Goal: Task Accomplishment & Management: Use online tool/utility

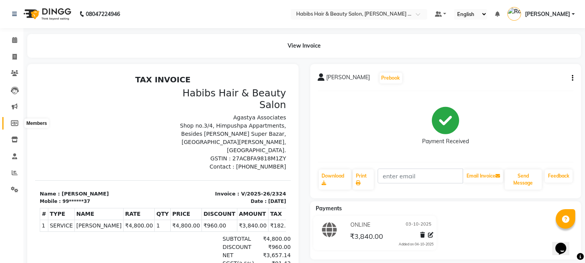
click at [13, 123] on icon at bounding box center [14, 123] width 7 height 6
select select
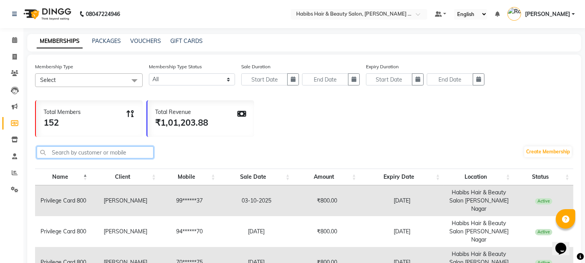
click at [111, 154] on input "text" at bounding box center [95, 152] width 117 height 12
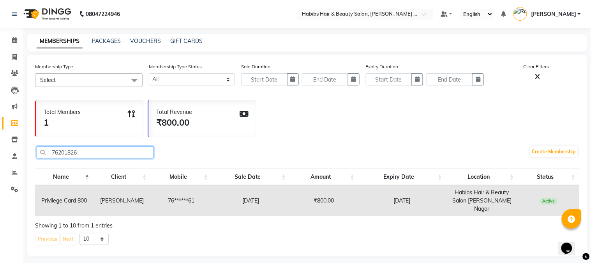
type input "76201826"
click at [126, 198] on td "[PERSON_NAME]" at bounding box center [121, 200] width 57 height 31
click at [254, 192] on td "[DATE]" at bounding box center [251, 200] width 78 height 31
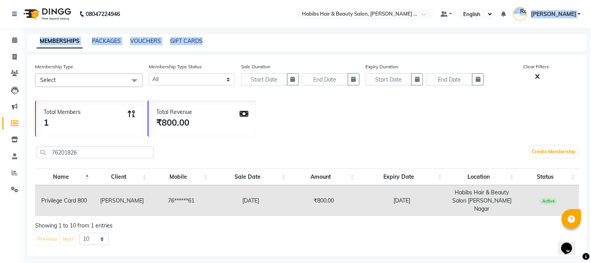
drag, startPoint x: 491, startPoint y: 33, endPoint x: 542, endPoint y: -48, distance: 96.3
click at [542, 0] on html "08047224946 Select Location × Habibs Hair & Beauty Salon, [PERSON_NAME] Nagar D…" at bounding box center [295, 131] width 591 height 263
click at [9, 55] on span at bounding box center [15, 57] width 14 height 9
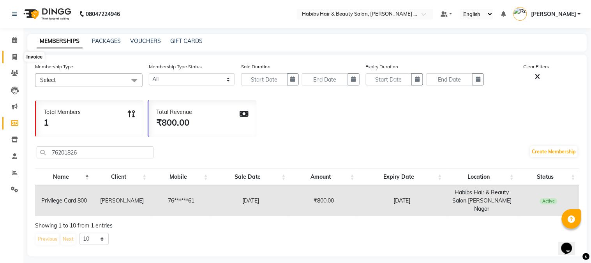
select select "service"
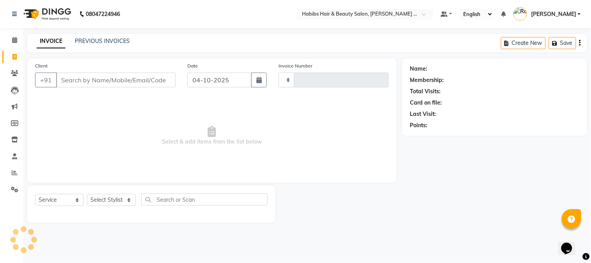
type input "2325"
select select "5039"
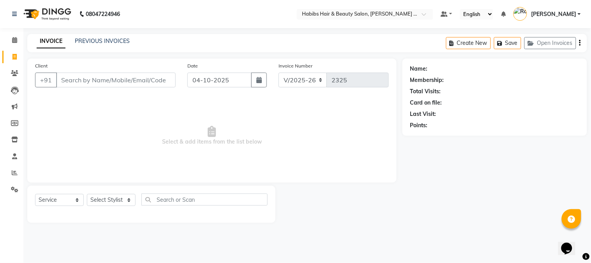
click at [144, 77] on input "Client" at bounding box center [116, 79] width 120 height 15
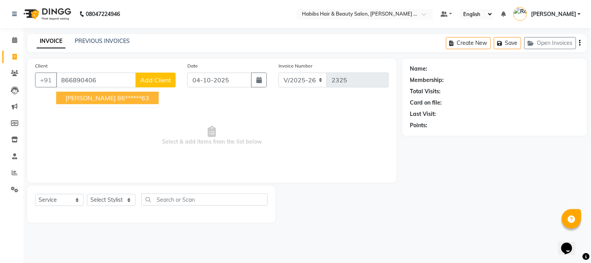
click at [119, 98] on ngb-highlight "86******63" at bounding box center [133, 98] width 32 height 8
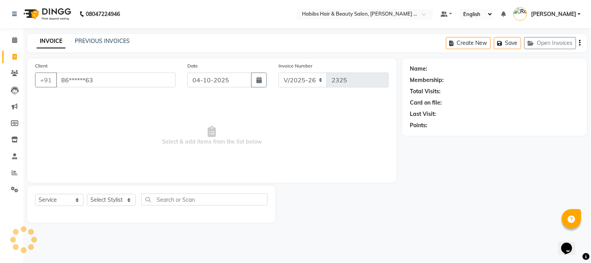
type input "86******63"
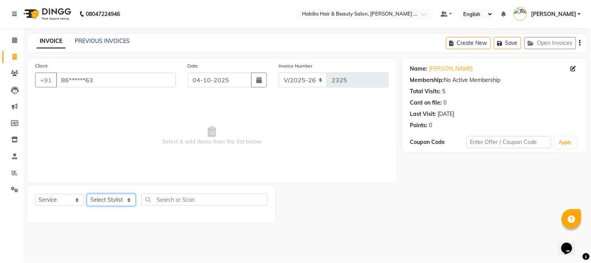
click at [118, 200] on select "Select Stylist Admin [PERSON_NAME] Darshan [PERSON_NAME] [PERSON_NAME] RASHMI […" at bounding box center [111, 200] width 49 height 12
select select "73952"
click at [87, 194] on select "Select Stylist Admin [PERSON_NAME] Darshan [PERSON_NAME] [PERSON_NAME] RASHMI […" at bounding box center [111, 200] width 49 height 12
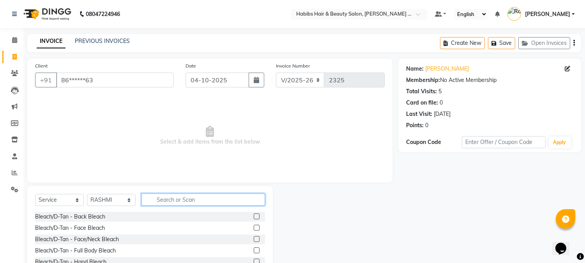
click at [166, 194] on input "text" at bounding box center [202, 199] width 123 height 12
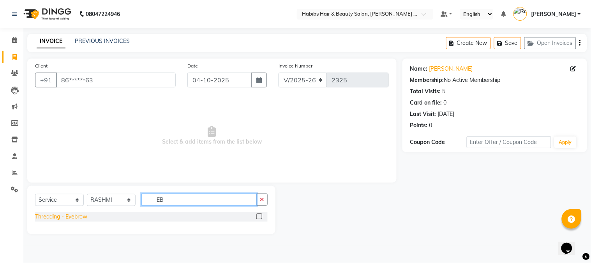
type input "EB"
click at [78, 215] on div "Threading - Eyebrow" at bounding box center [61, 216] width 52 height 8
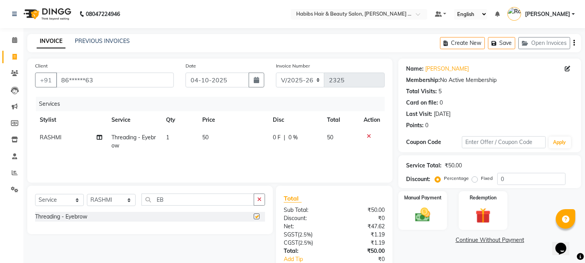
checkbox input "false"
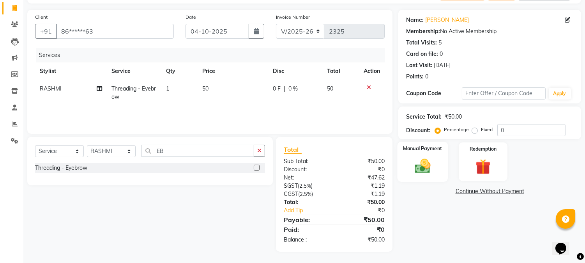
click at [419, 164] on img at bounding box center [423, 166] width 26 height 18
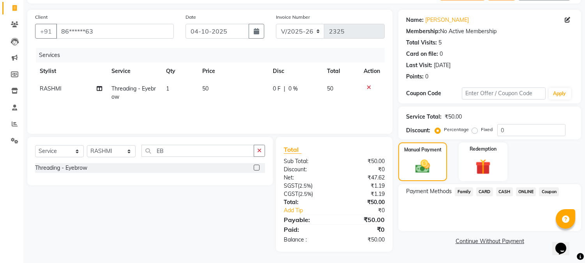
click at [520, 190] on span "ONLINE" at bounding box center [526, 191] width 20 height 9
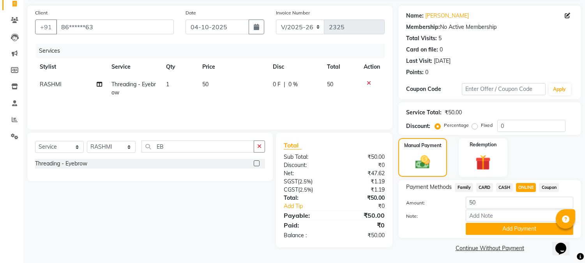
scroll to position [55, 0]
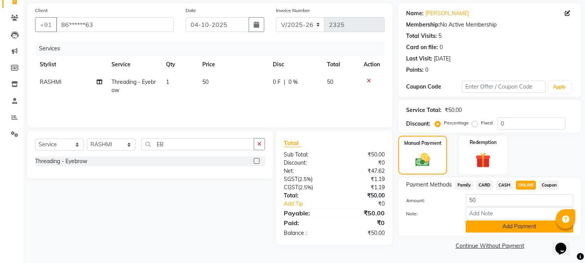
click at [517, 227] on button "Add Payment" at bounding box center [520, 226] width 108 height 12
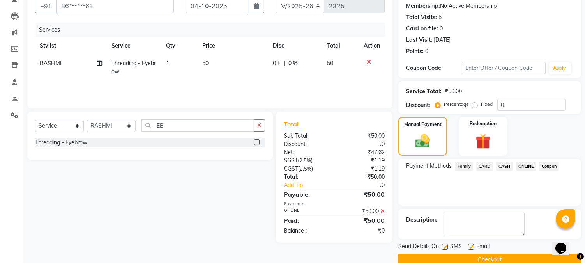
scroll to position [88, 0]
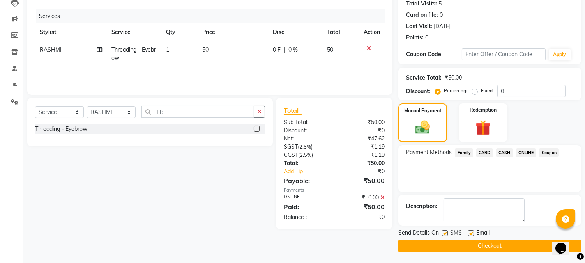
click at [487, 250] on button "Checkout" at bounding box center [489, 246] width 183 height 12
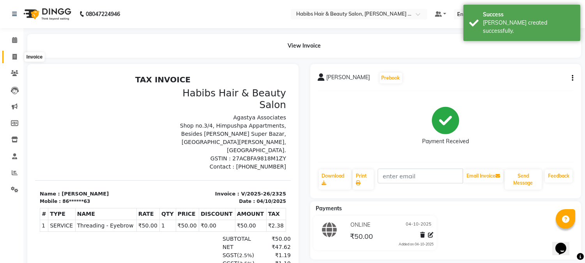
click at [11, 55] on span at bounding box center [15, 57] width 14 height 9
select select "5039"
select select "service"
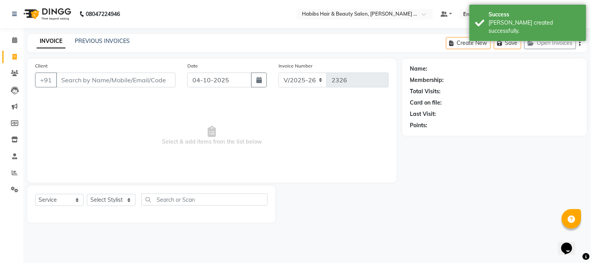
click at [153, 83] on input "Client" at bounding box center [116, 79] width 120 height 15
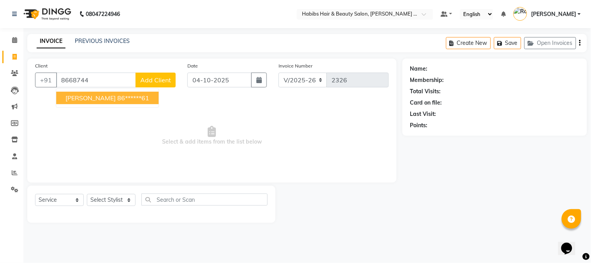
click at [117, 98] on ngb-highlight "86******61" at bounding box center [133, 98] width 32 height 8
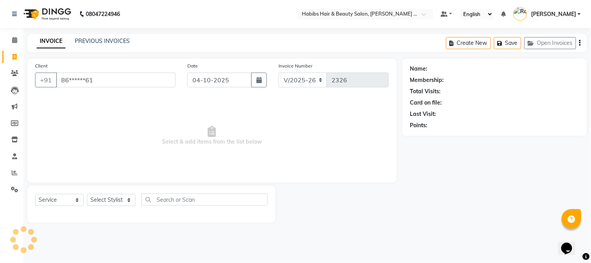
type input "86******61"
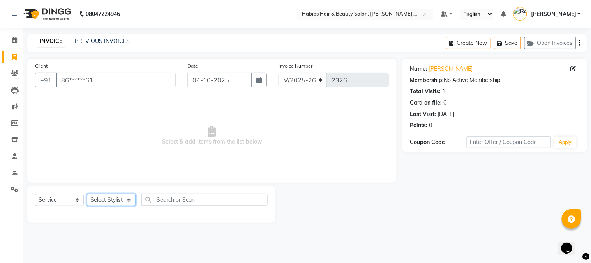
click at [115, 196] on select "Select Stylist Admin [PERSON_NAME] Darshan [PERSON_NAME] [PERSON_NAME] RASHMI […" at bounding box center [111, 200] width 49 height 12
select select "90625"
click at [87, 194] on select "Select Stylist Admin [PERSON_NAME] Darshan [PERSON_NAME] [PERSON_NAME] RASHMI […" at bounding box center [111, 200] width 49 height 12
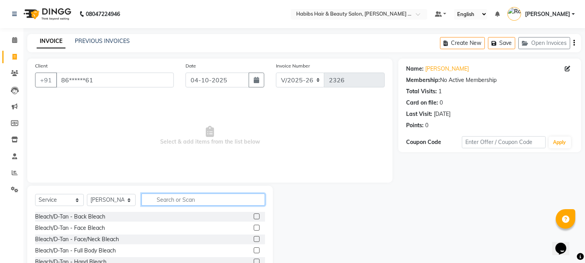
click at [186, 203] on input "text" at bounding box center [202, 199] width 123 height 12
type input "HAIR CUT"
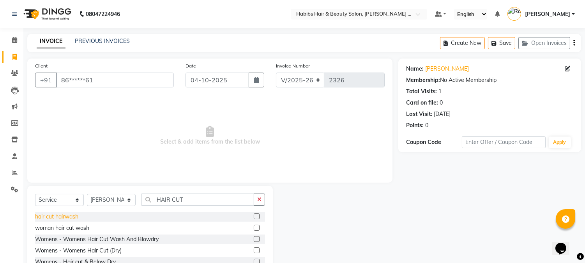
click at [78, 213] on div "hair cut hairwash" at bounding box center [56, 216] width 43 height 8
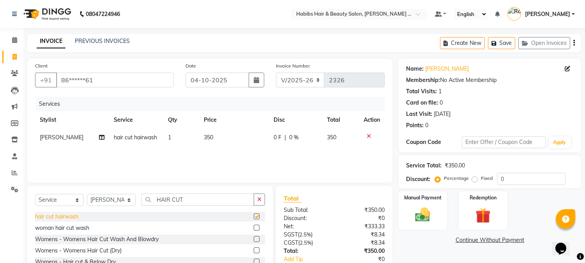
checkbox input "false"
click at [291, 137] on span "0 %" at bounding box center [293, 137] width 9 height 8
select select "90625"
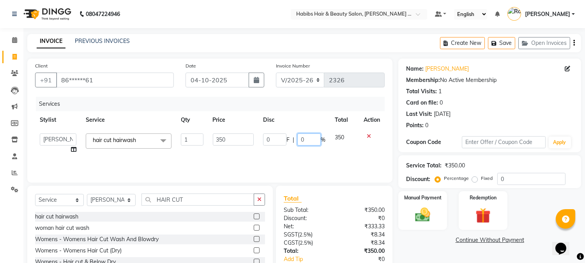
drag, startPoint x: 305, startPoint y: 138, endPoint x: 251, endPoint y: 143, distance: 54.4
click at [251, 143] on tr "Admin Amar Ashwini Darshan [PERSON_NAME] [PERSON_NAME] RASHMI [PERSON_NAME] Sum…" at bounding box center [209, 144] width 349 height 30
type input "20"
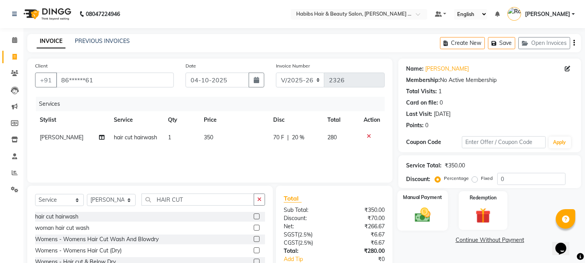
click at [426, 226] on div "Manual Payment" at bounding box center [422, 210] width 51 height 40
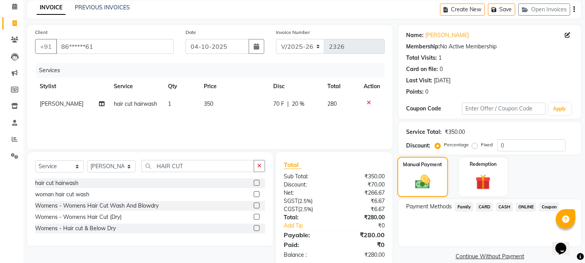
scroll to position [49, 0]
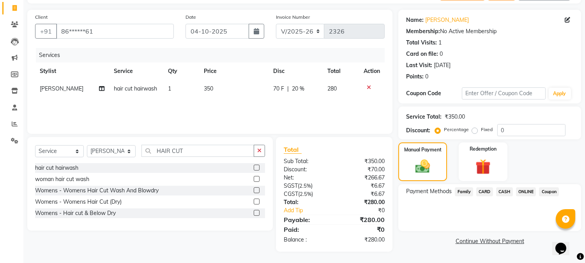
click at [523, 192] on span "ONLINE" at bounding box center [526, 191] width 20 height 9
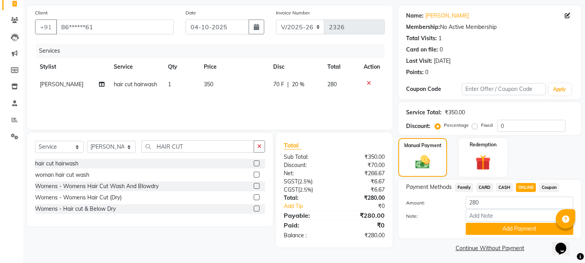
scroll to position [55, 0]
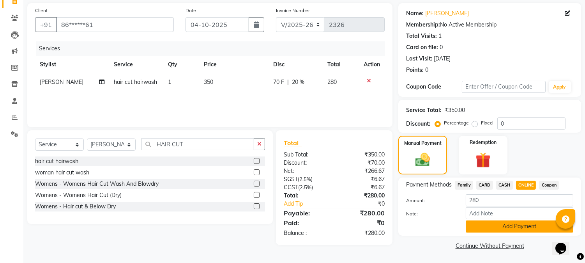
click at [524, 231] on button "Add Payment" at bounding box center [520, 226] width 108 height 12
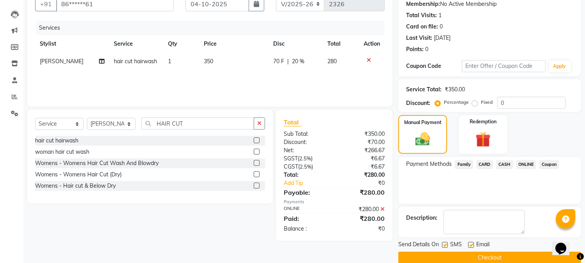
scroll to position [88, 0]
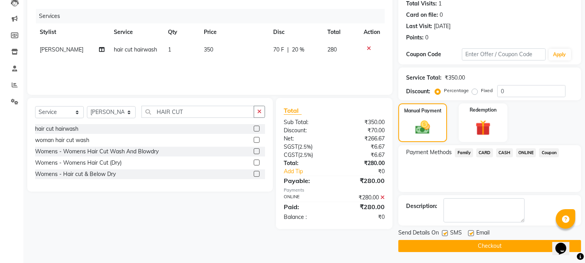
click at [507, 240] on button "Checkout" at bounding box center [489, 246] width 183 height 12
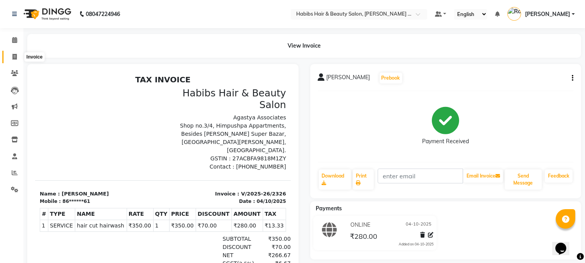
click at [12, 55] on icon at bounding box center [14, 57] width 4 height 6
select select "service"
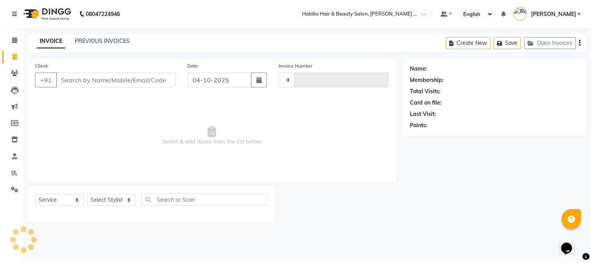
type input "2327"
select select "5039"
